Goal: Transaction & Acquisition: Purchase product/service

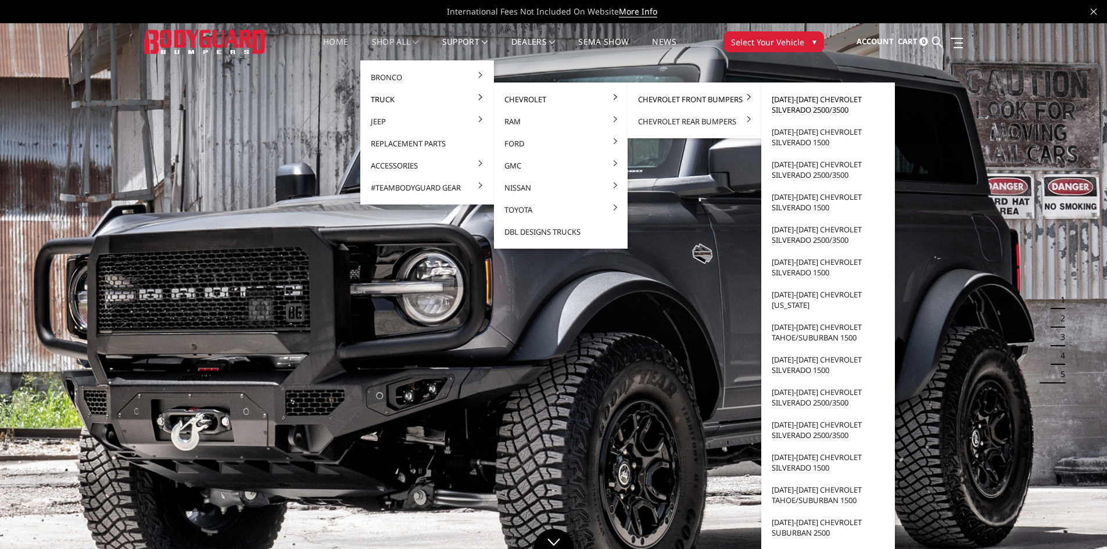
click at [789, 105] on link "[DATE]-[DATE] Chevrolet Silverado 2500/3500" at bounding box center [828, 104] width 124 height 33
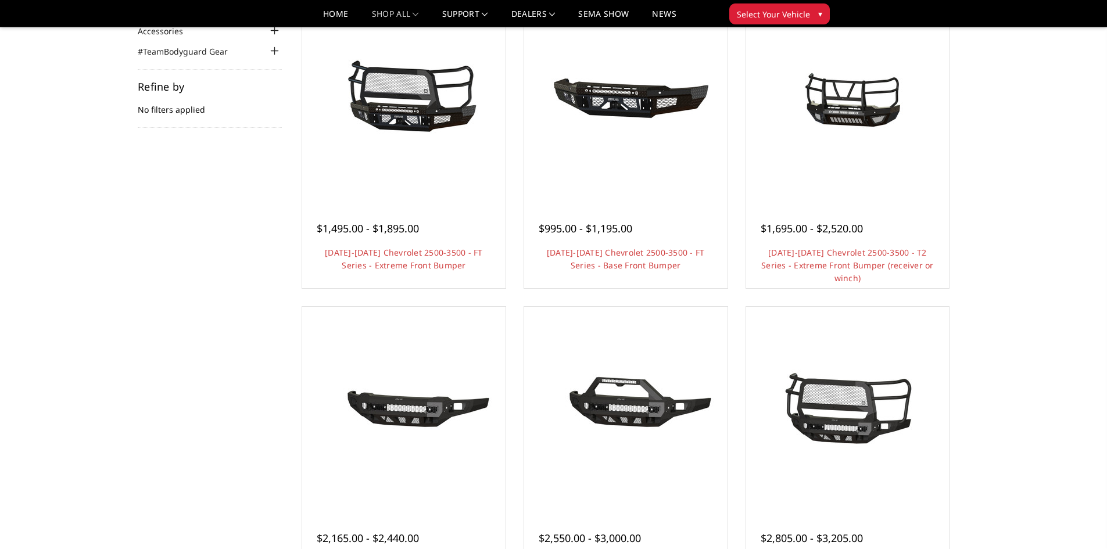
scroll to position [142, 0]
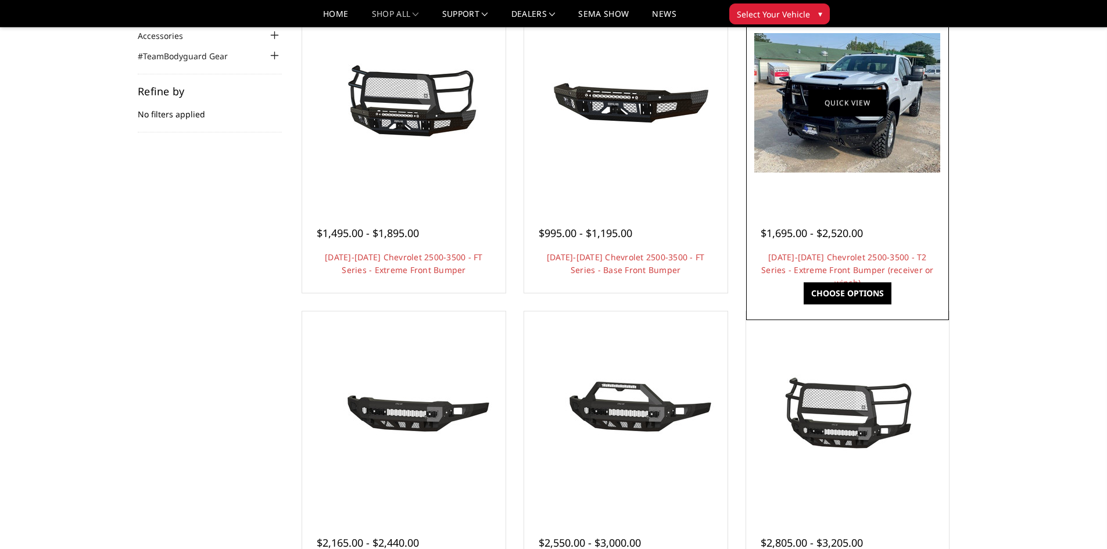
click at [851, 102] on link "Quick view" at bounding box center [847, 102] width 78 height 27
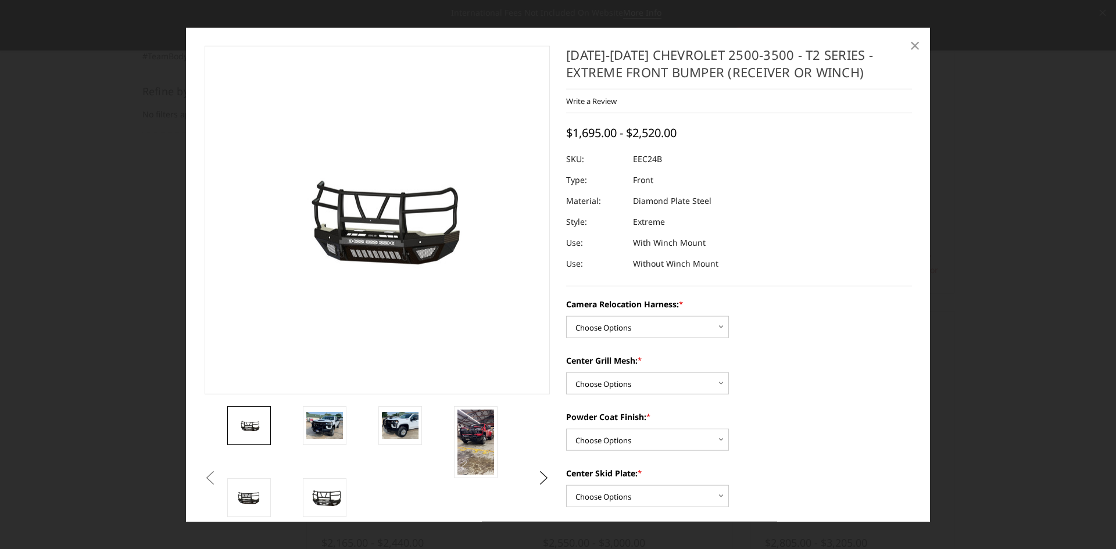
click at [911, 44] on span "×" at bounding box center [915, 45] width 10 height 25
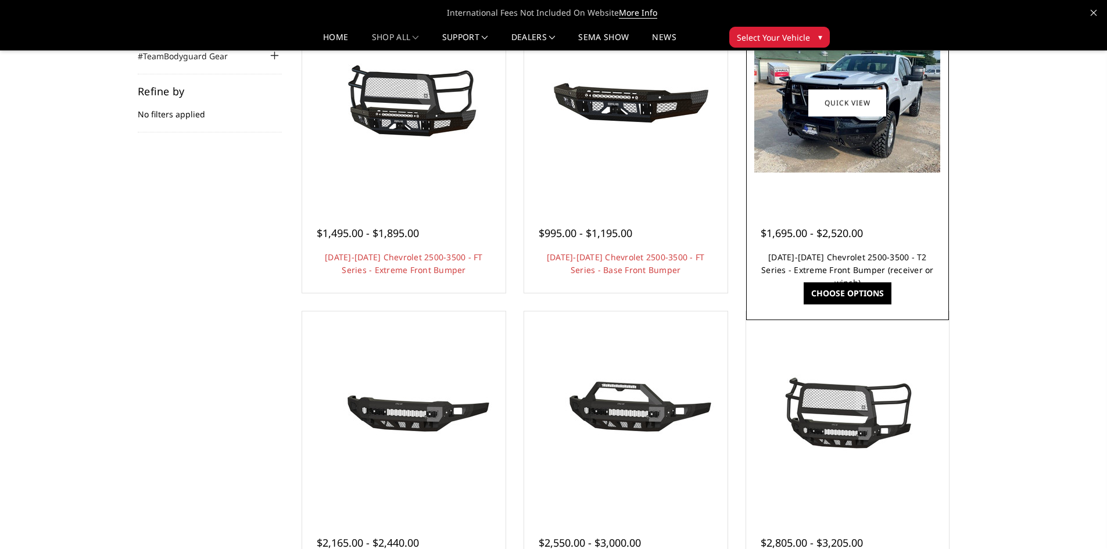
click at [856, 257] on link "2024-2026 Chevrolet 2500-3500 - T2 Series - Extreme Front Bumper (receiver or w…" at bounding box center [847, 270] width 173 height 37
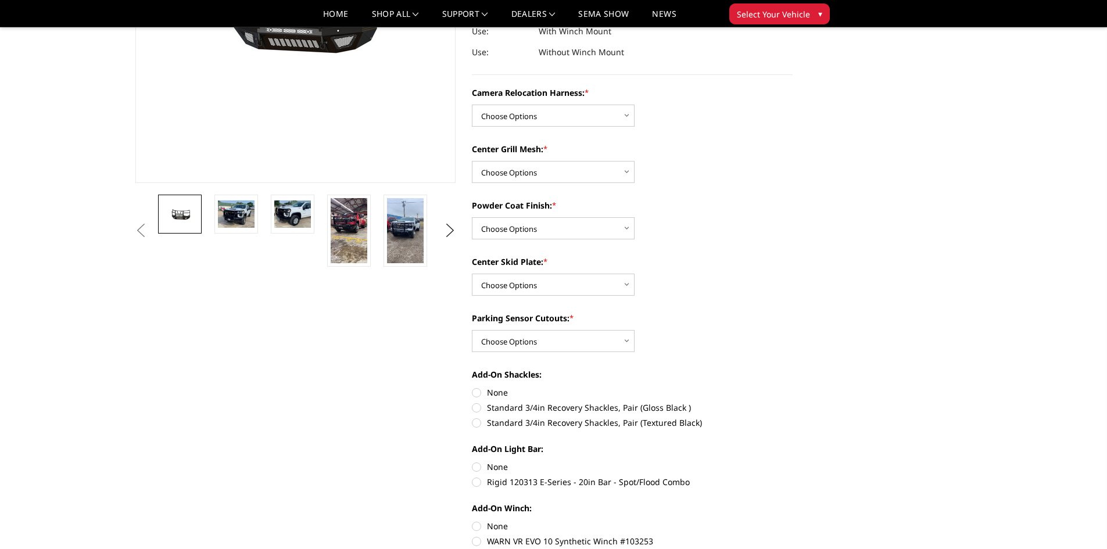
scroll to position [232, 0]
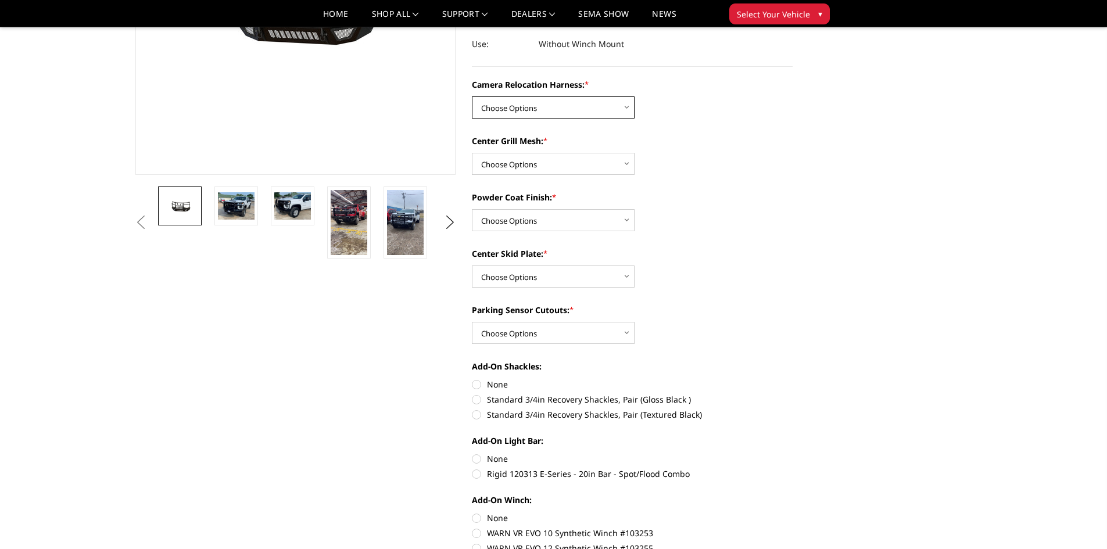
click at [589, 103] on select "Choose Options Without camera harness With camera harness" at bounding box center [553, 107] width 163 height 22
select select "3731"
click at [472, 96] on select "Choose Options Without camera harness With camera harness" at bounding box center [553, 107] width 163 height 22
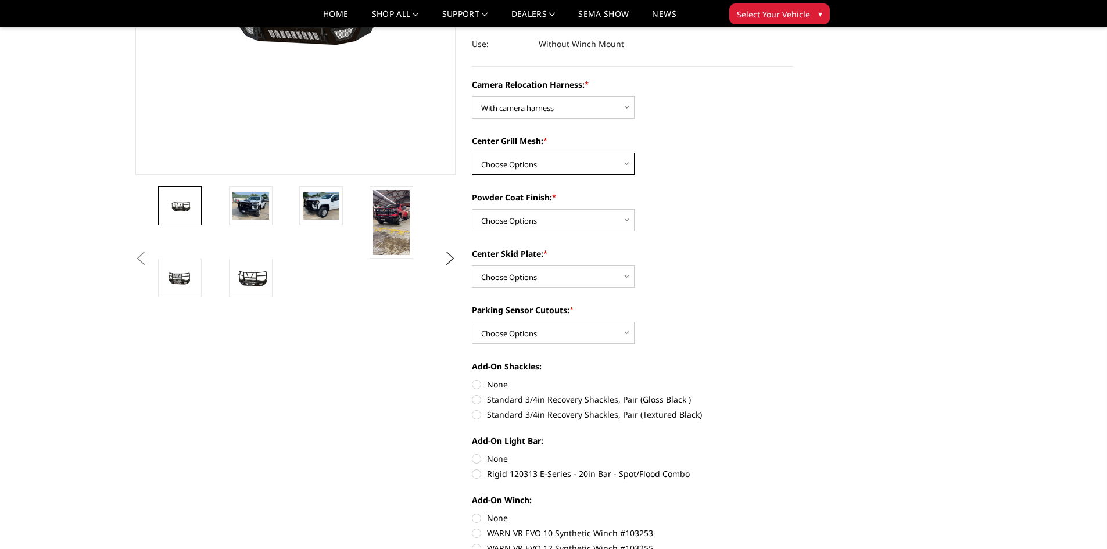
click at [567, 164] on select "Choose Options Without expanded metal With expanded metal" at bounding box center [553, 164] width 163 height 22
select select "3730"
click at [472, 153] on select "Choose Options Without expanded metal With expanded metal" at bounding box center [553, 164] width 163 height 22
click at [613, 221] on select "Choose Options Textured Black Powder Coat Gloss Black Powder Coat Bare Metal" at bounding box center [553, 220] width 163 height 22
select select "3728"
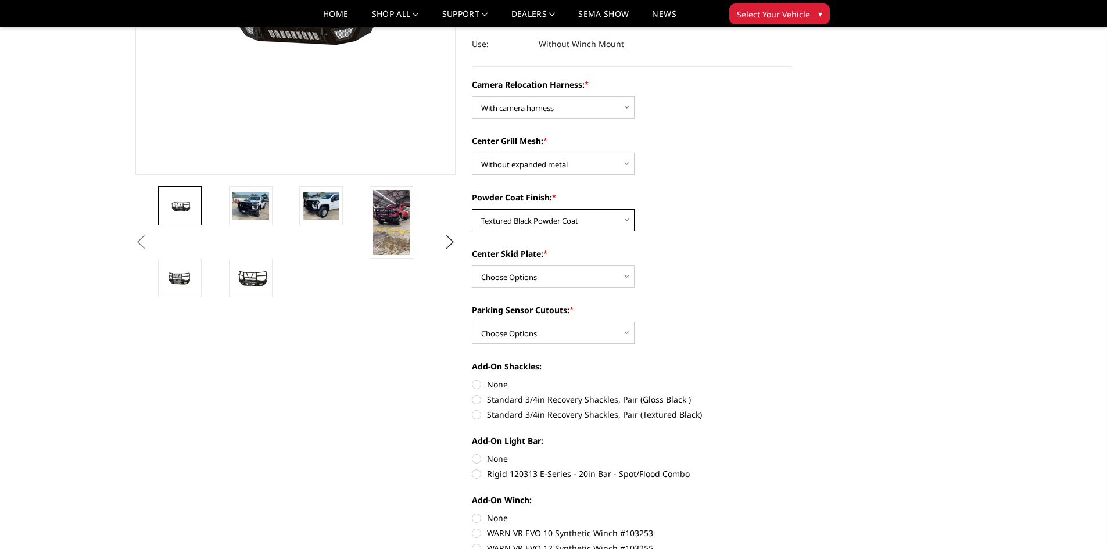
click at [472, 209] on select "Choose Options Textured Black Powder Coat Gloss Black Powder Coat Bare Metal" at bounding box center [553, 220] width 163 height 22
click at [553, 272] on select "Choose Options Winch Mount Skid Plate Standard Skid Plate (included) 2" Receive…" at bounding box center [553, 277] width 163 height 22
select select "3723"
click at [472, 266] on select "Choose Options Winch Mount Skid Plate Standard Skid Plate (included) 2" Receive…" at bounding box center [553, 277] width 163 height 22
click at [559, 331] on select "Choose Options Yes - With Parking Sensor Cutouts" at bounding box center [553, 333] width 163 height 22
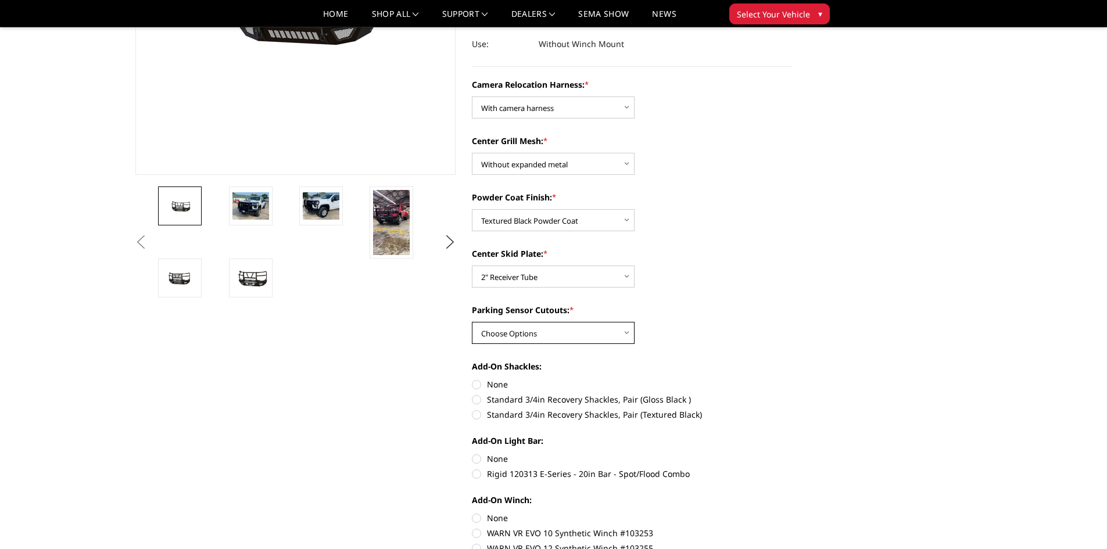
select select "3722"
click at [472, 322] on select "Choose Options Yes - With Parking Sensor Cutouts" at bounding box center [553, 333] width 163 height 22
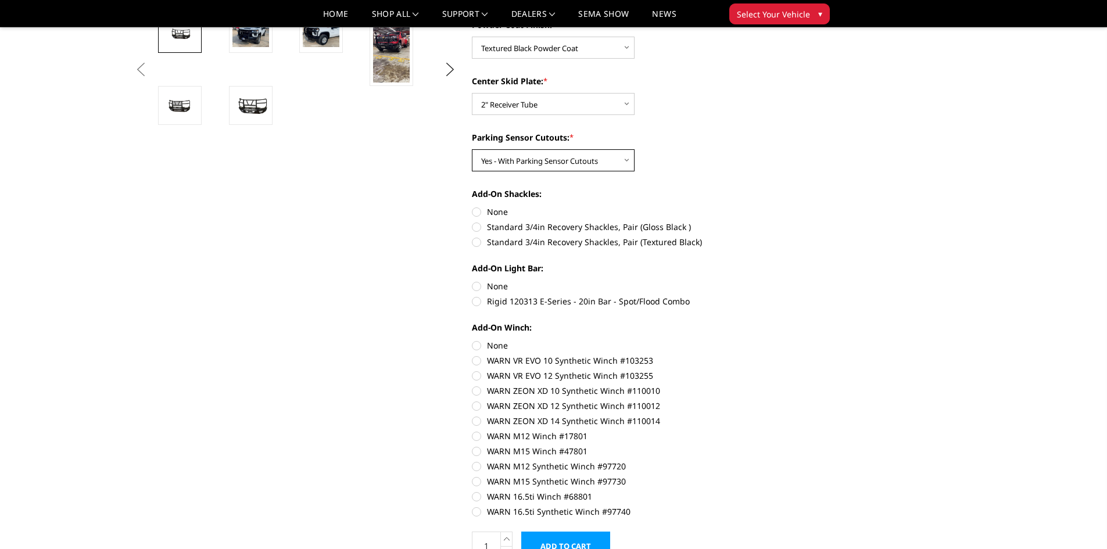
scroll to position [407, 0]
click at [476, 242] on label "Standard 3/4in Recovery Shackles, Pair (Textured Black)" at bounding box center [632, 240] width 321 height 12
click at [793, 220] on input "Standard 3/4in Recovery Shackles, Pair (Textured Black)" at bounding box center [793, 219] width 1 height 1
radio input "true"
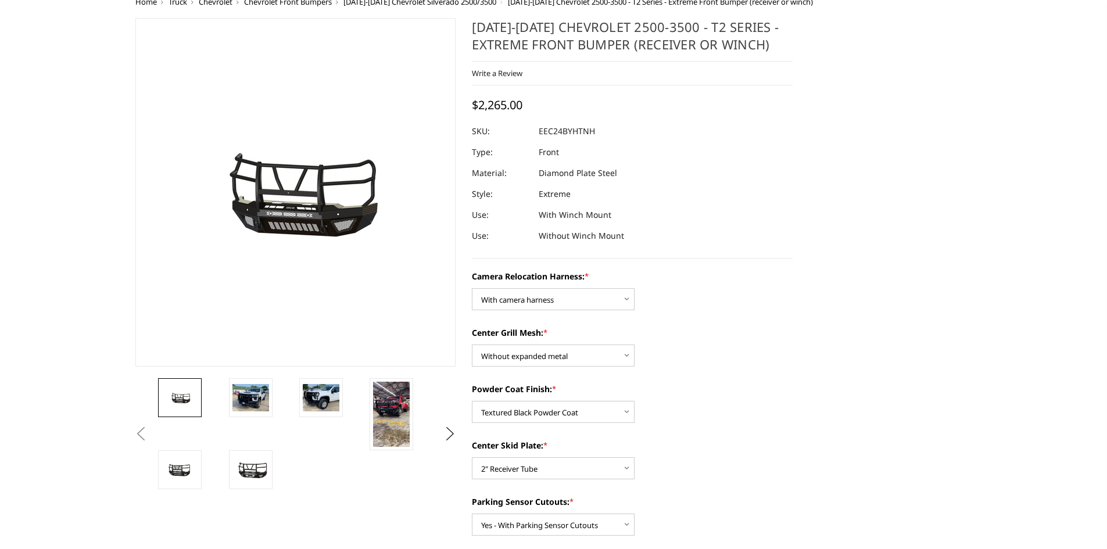
scroll to position [0, 0]
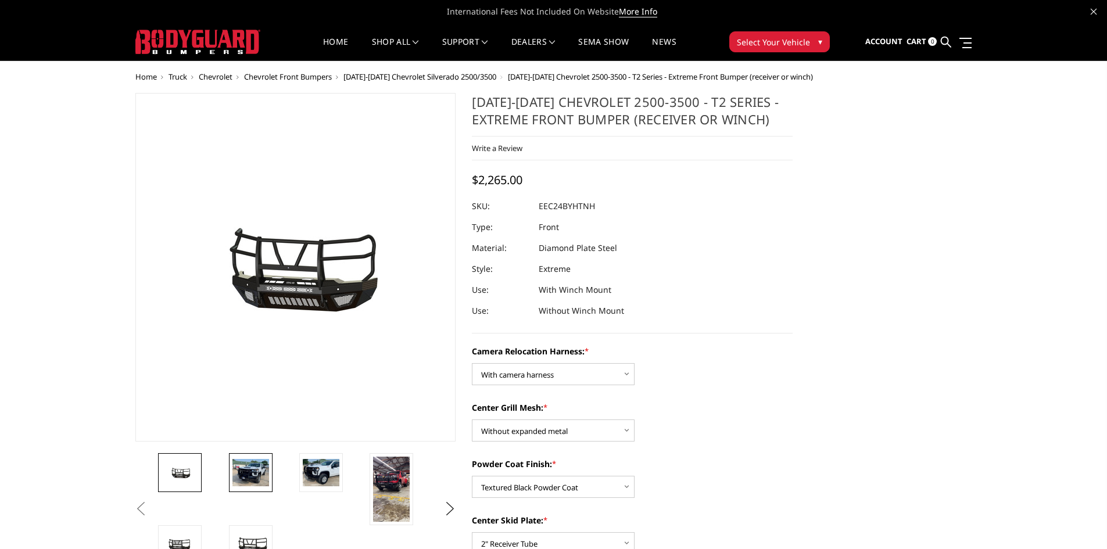
click at [249, 473] on img at bounding box center [250, 472] width 37 height 27
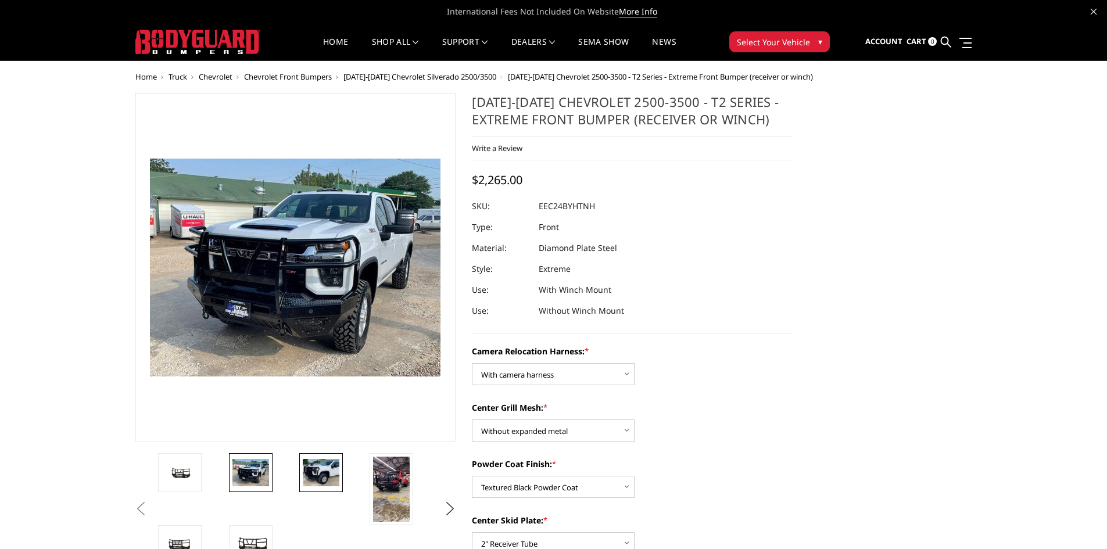
click at [310, 468] on img at bounding box center [321, 472] width 37 height 27
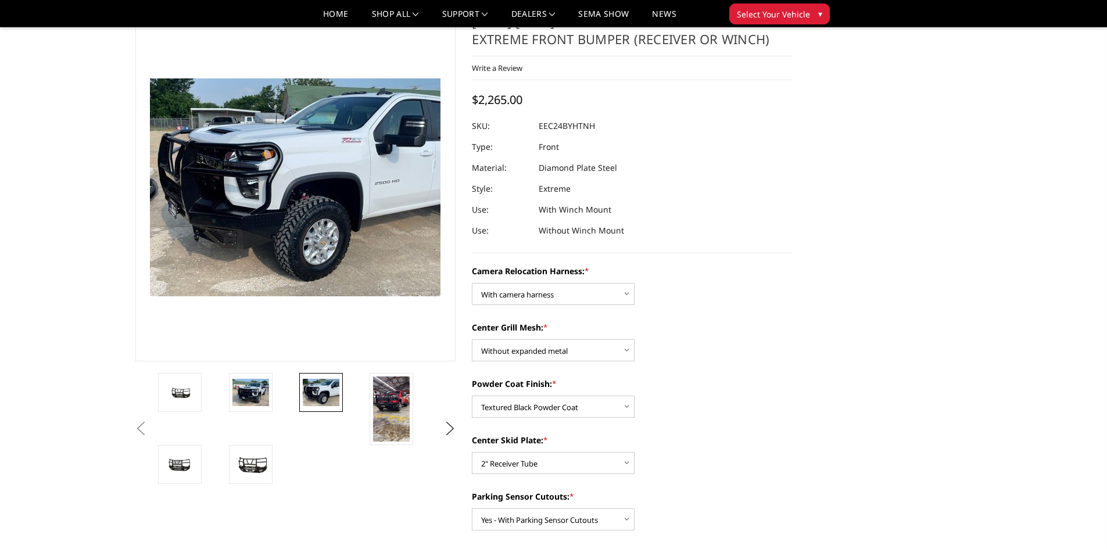
scroll to position [174, 0]
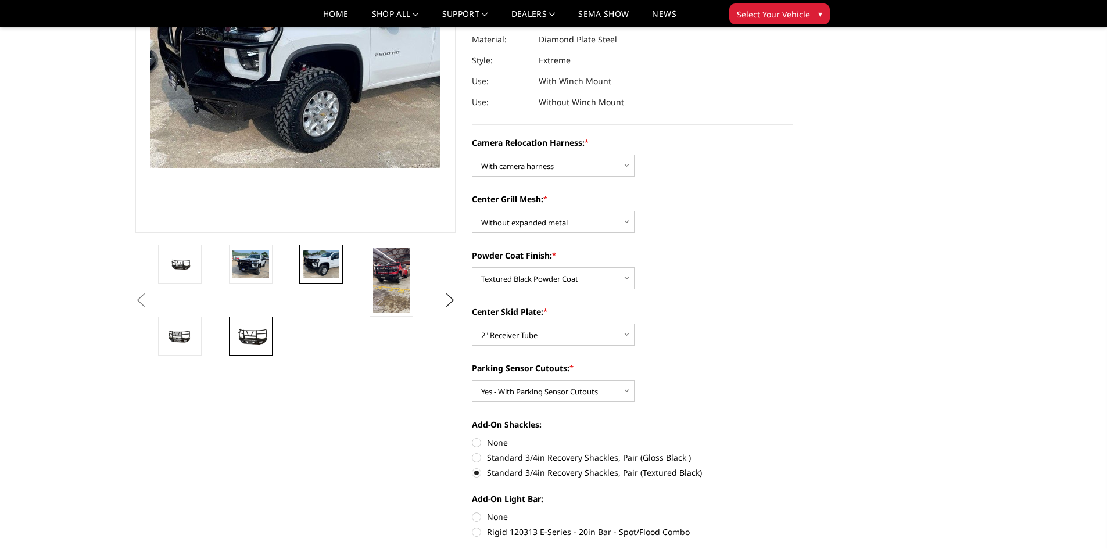
click at [256, 330] on img at bounding box center [250, 336] width 37 height 20
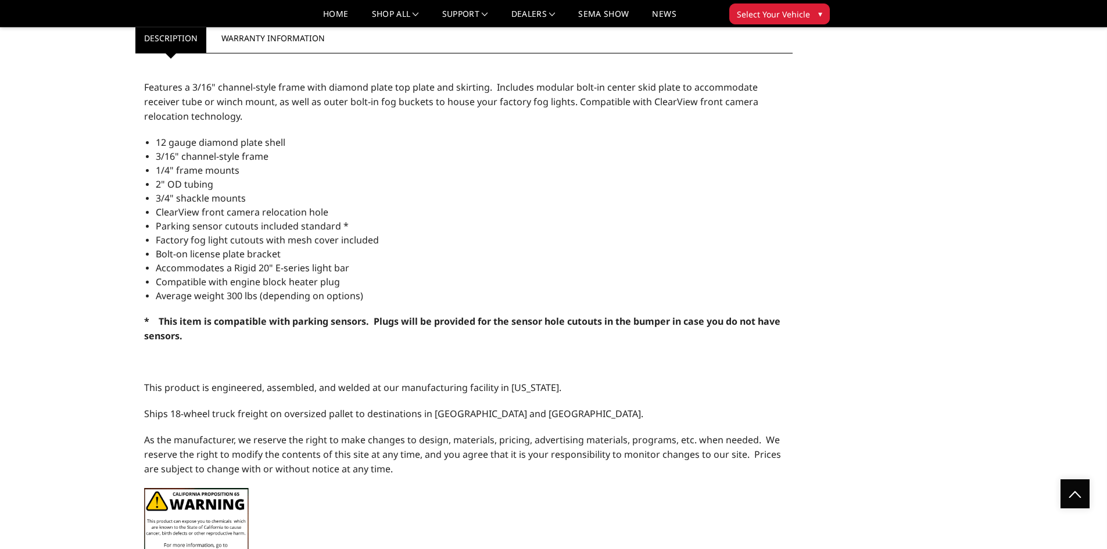
scroll to position [960, 0]
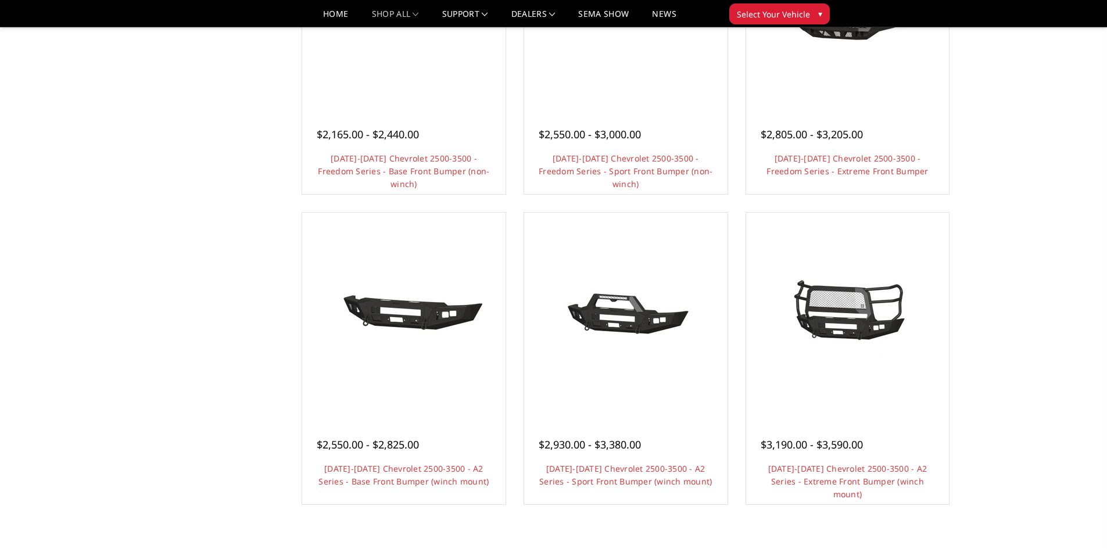
scroll to position [607, 0]
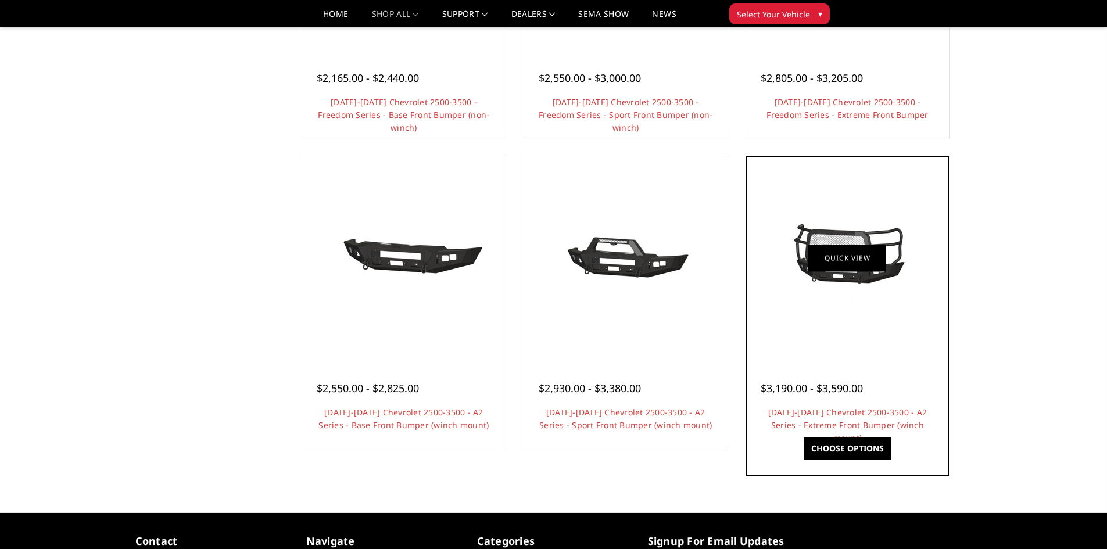
click at [875, 271] on link "Quick view" at bounding box center [847, 258] width 78 height 27
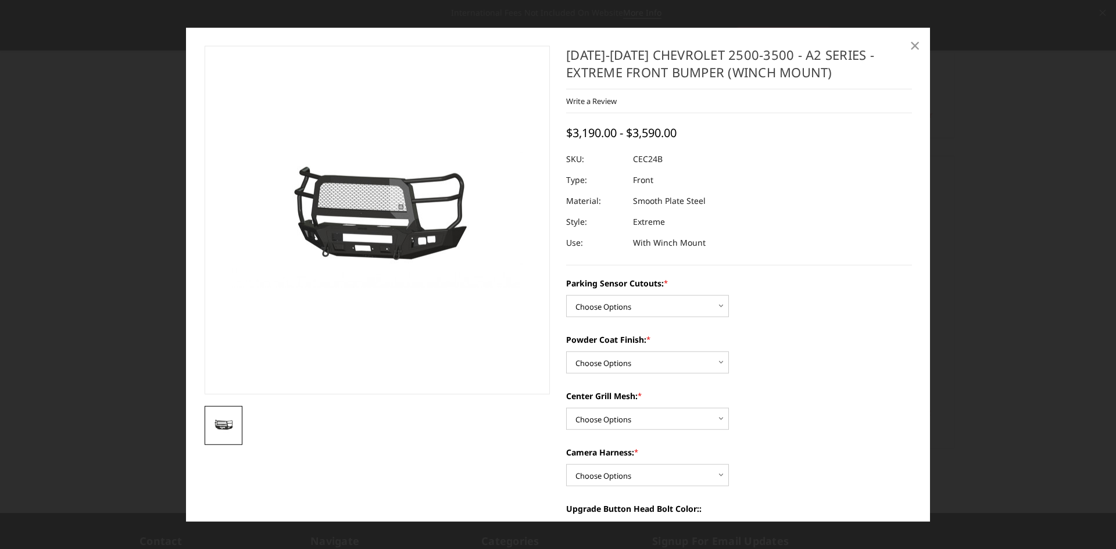
click at [914, 43] on span "×" at bounding box center [915, 45] width 10 height 25
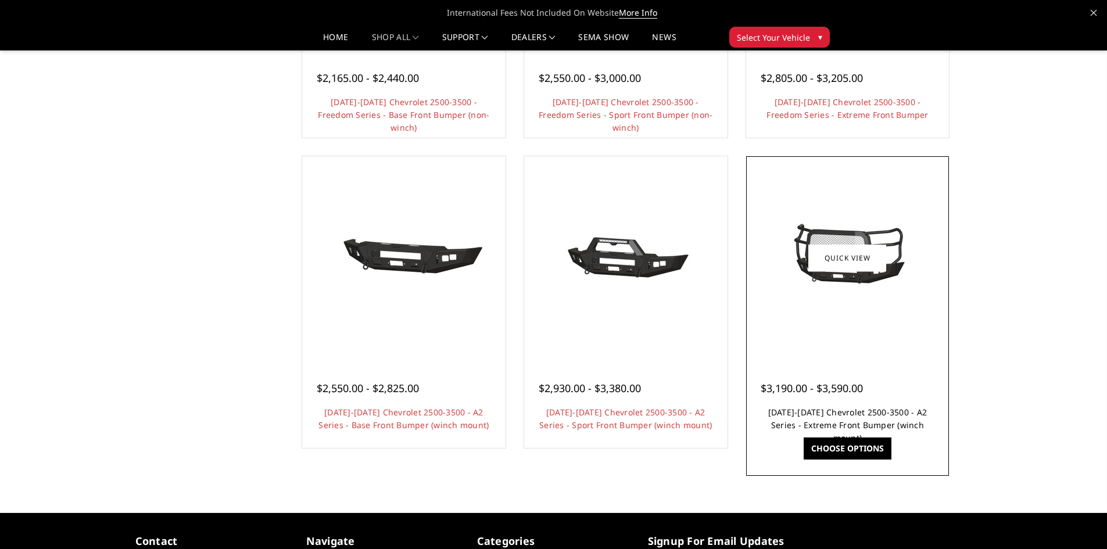
click at [852, 421] on link "2024-2025 Chevrolet 2500-3500 - A2 Series - Extreme Front Bumper (winch mount)" at bounding box center [847, 425] width 159 height 37
